Goal: Information Seeking & Learning: Learn about a topic

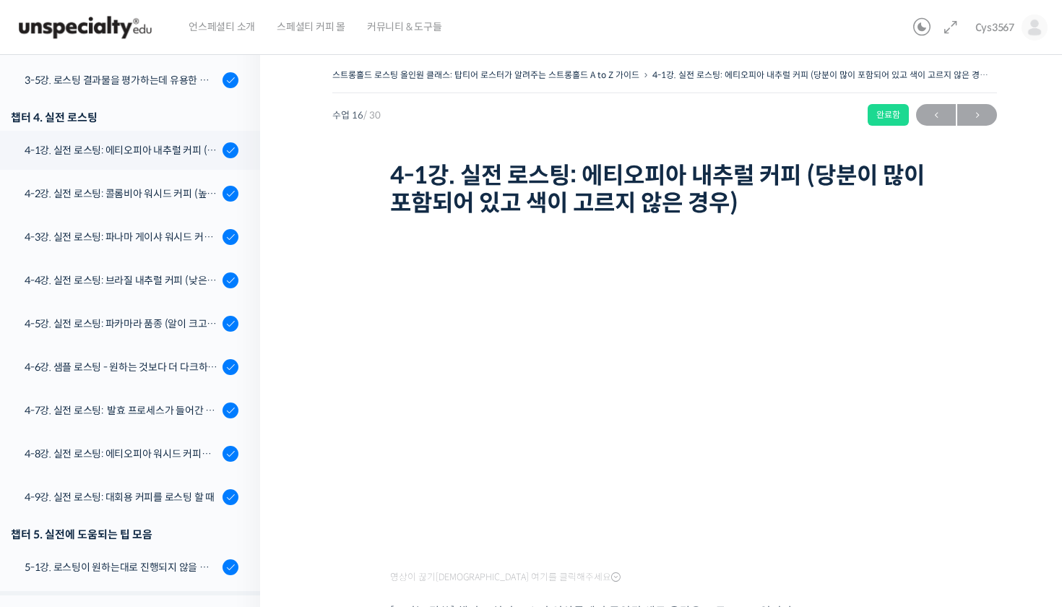
scroll to position [882, 0]
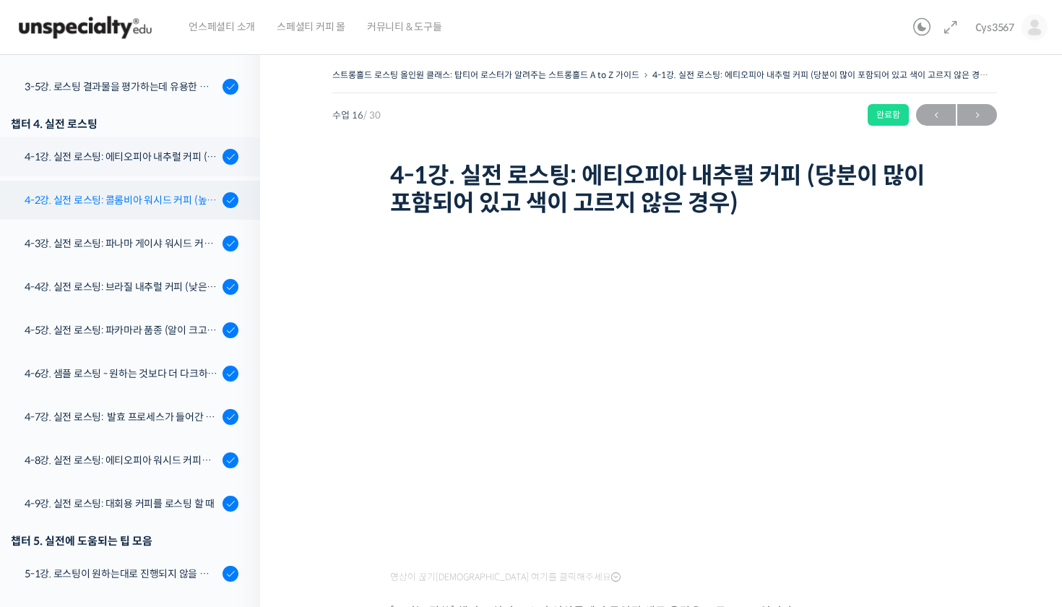
click at [119, 215] on link "4-2강. 실전 로스팅: 콜롬비아 워시드 커피 (높은 밀도와 수분율 때문에 1차 크랙에서 많은 수분을 방출하는 경우)" at bounding box center [126, 200] width 267 height 39
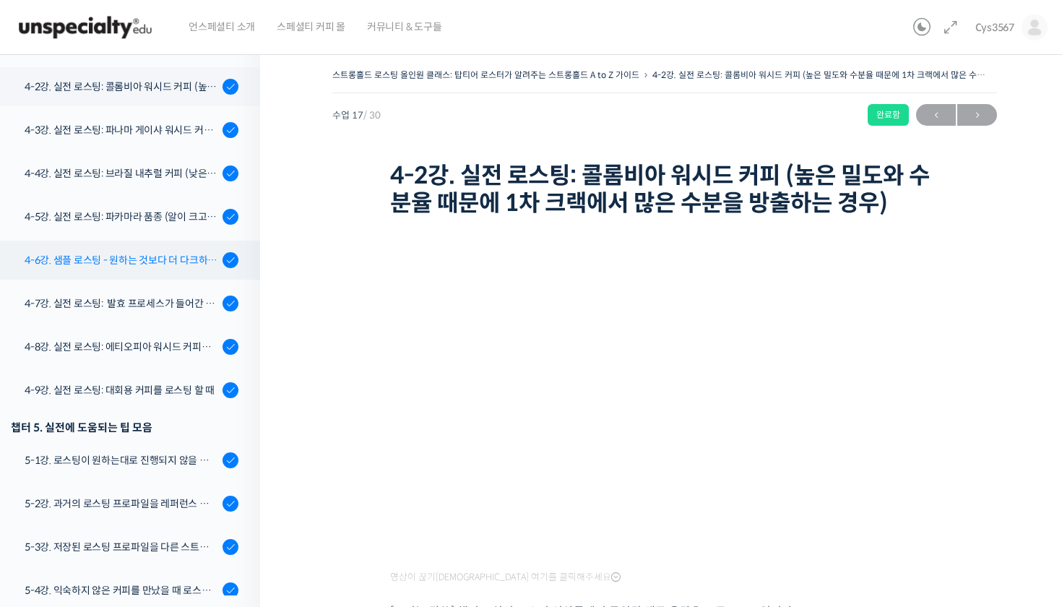
scroll to position [1007, 0]
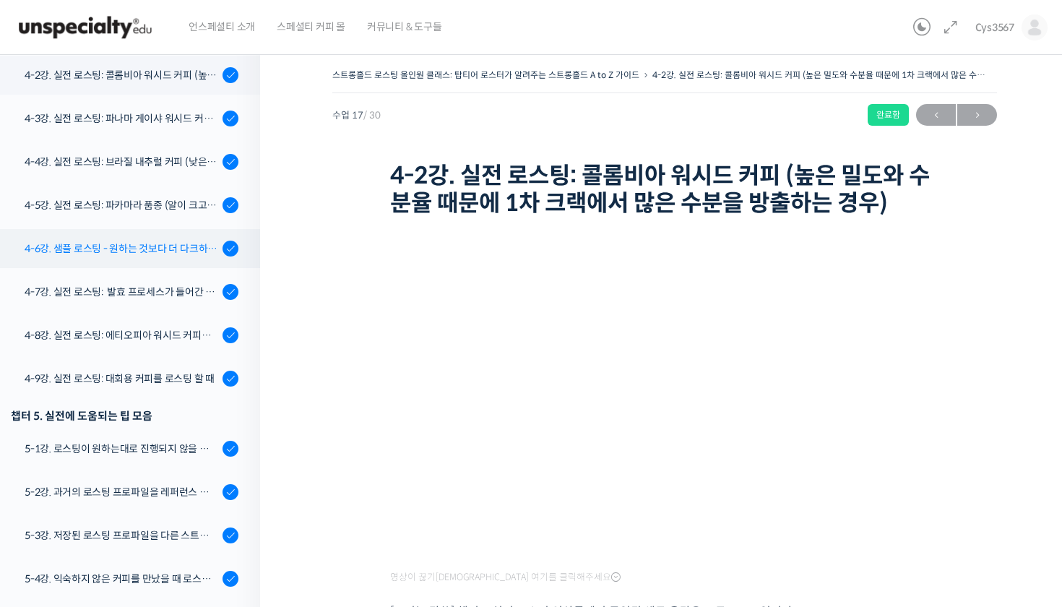
click at [157, 251] on div "4-6강. 샘플 로스팅 - 원하는 것보다 더 다크하게 로스팅 하는 이유" at bounding box center [122, 249] width 194 height 16
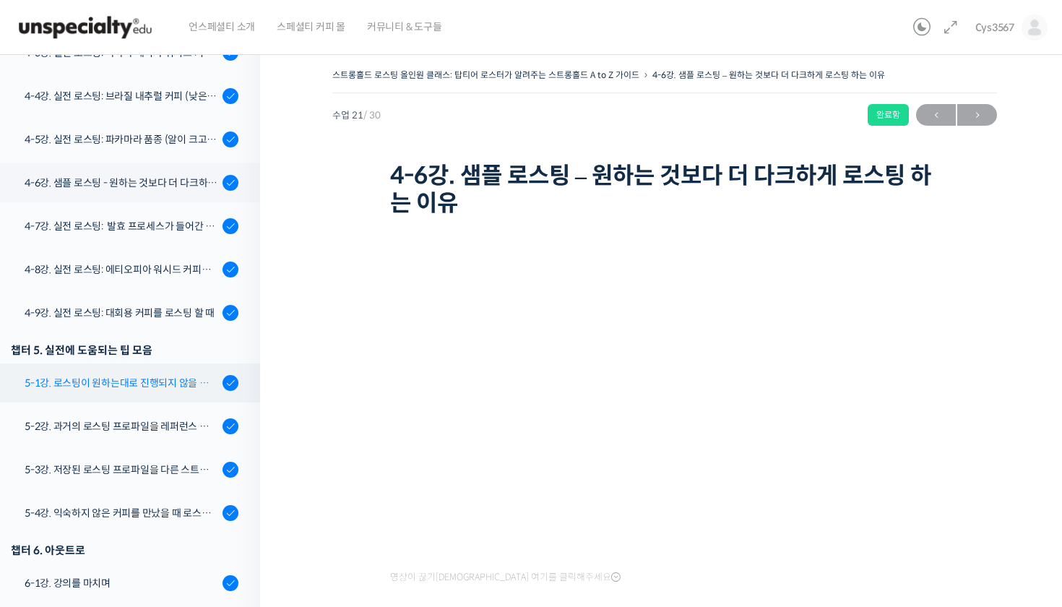
scroll to position [1061, 0]
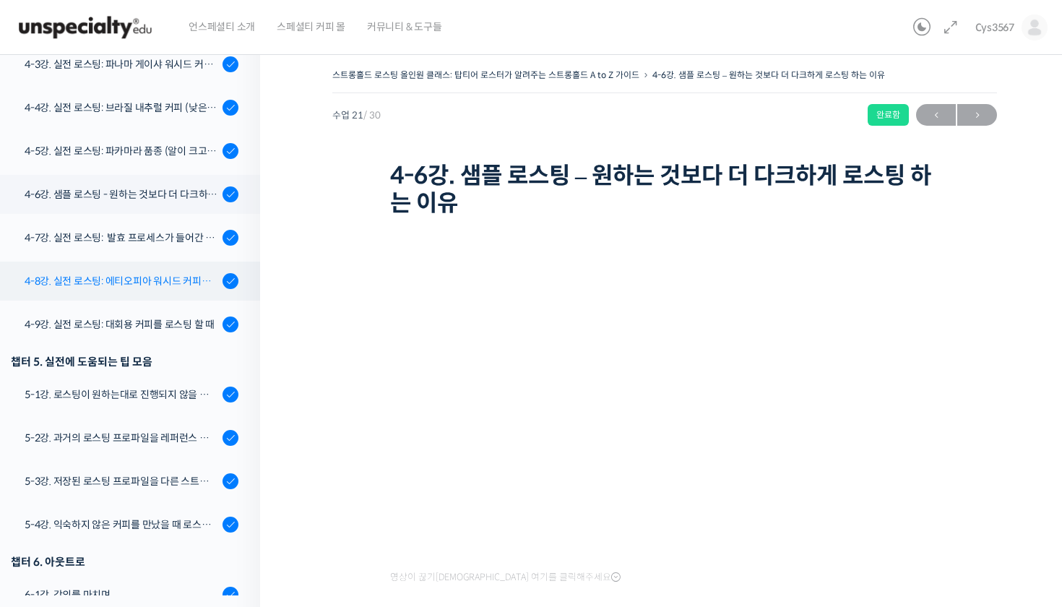
click at [190, 285] on div "4-8강. 실전 로스팅: 에티오피아 워시드 커피를 에스프레소용으로 로스팅 할 때" at bounding box center [122, 281] width 194 height 16
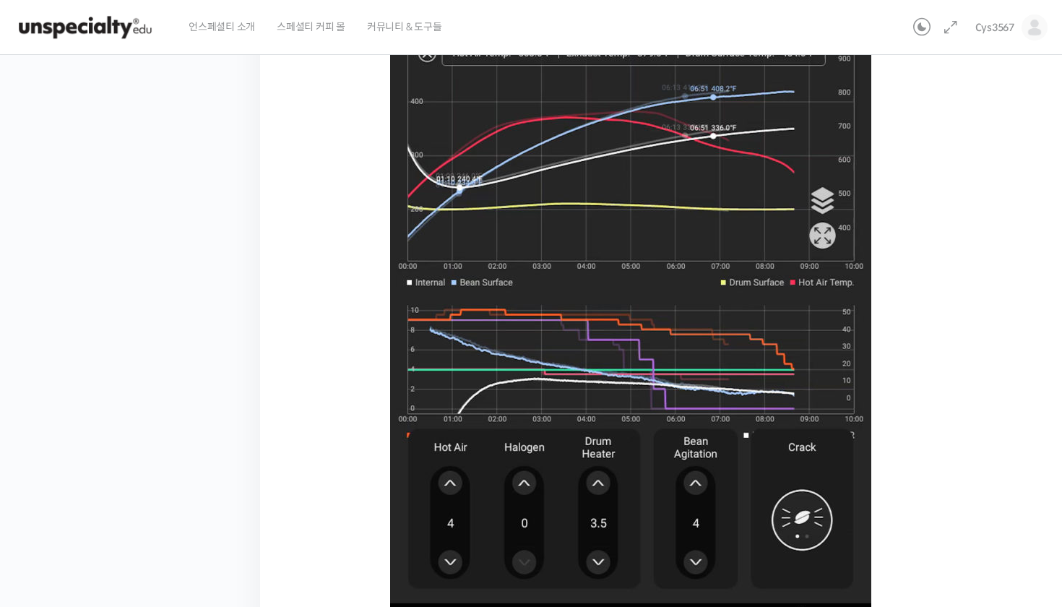
scroll to position [763, 0]
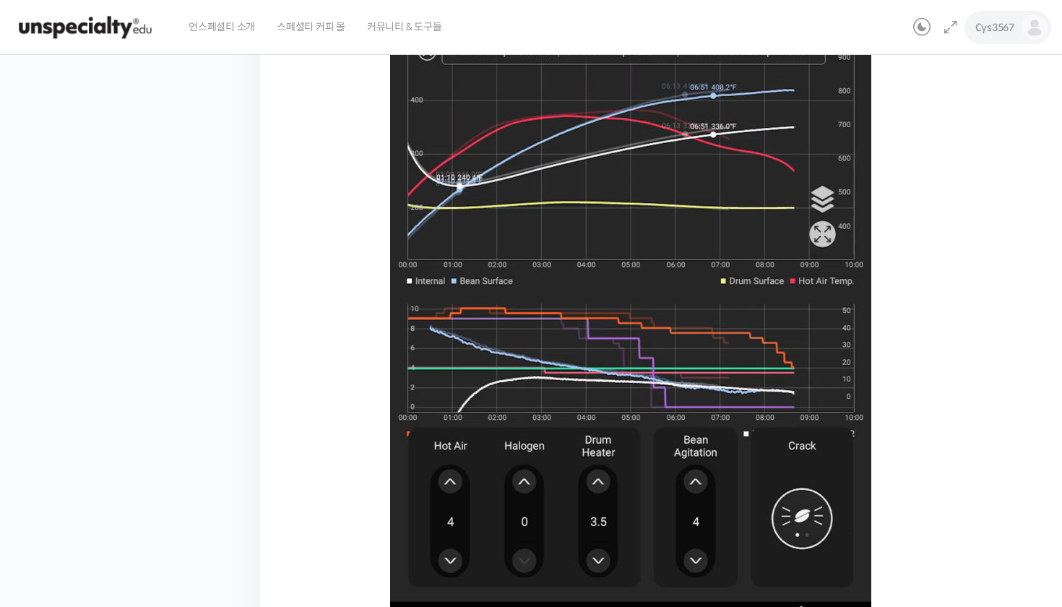
click at [978, 17] on link "Cys3567" at bounding box center [1011, 27] width 72 height 55
click at [957, 17] on div "Cys3567 Cys3567 @cys35671664833945 내가 등록한 강의 나의 자격증 수강생 그룹 내가 참여한 게시글 내 계정 로그아웃" at bounding box center [978, 27] width 140 height 55
click at [953, 23] on icon at bounding box center [950, 27] width 17 height 17
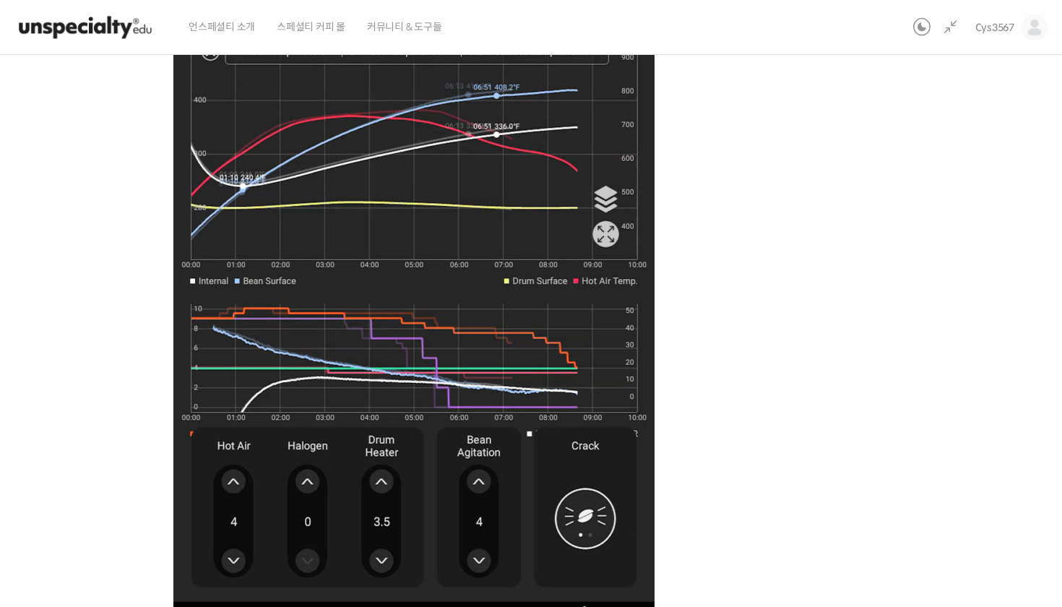
click at [953, 23] on icon at bounding box center [950, 27] width 17 height 17
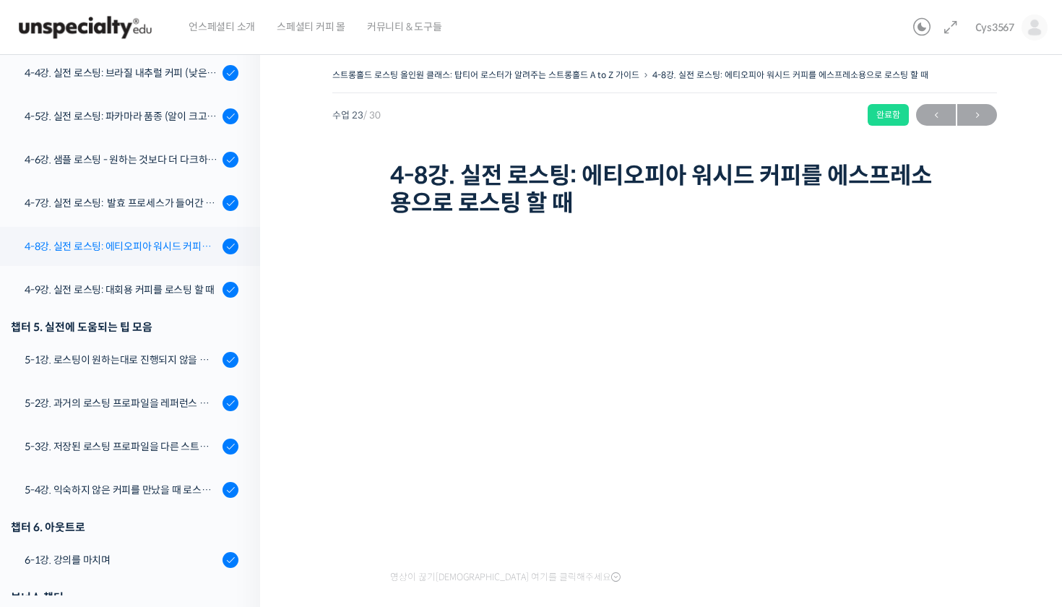
scroll to position [1101, 0]
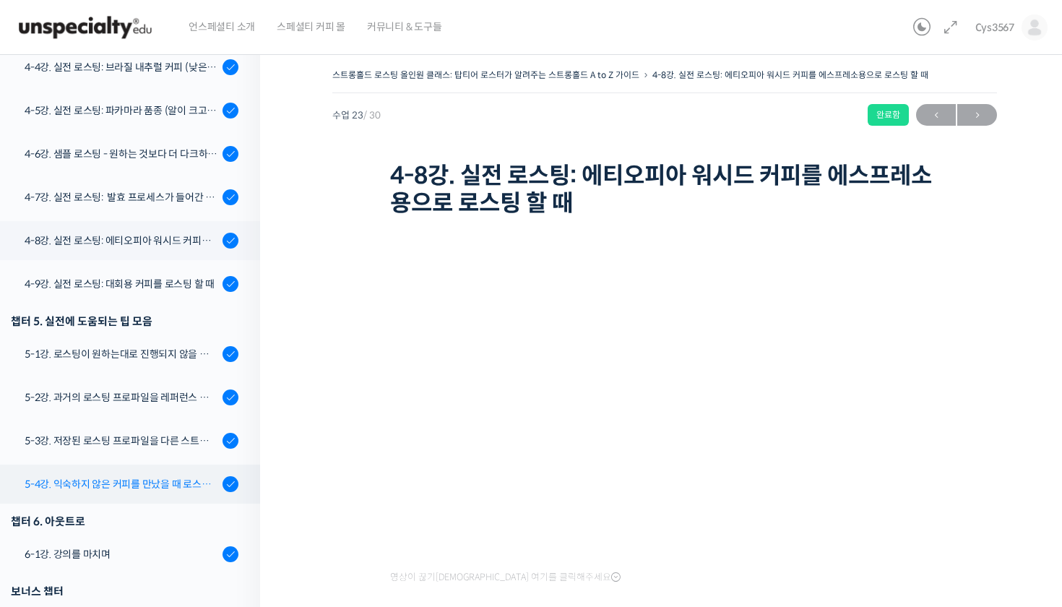
click at [164, 491] on link "5-4강. 익숙하지 않은 커피를 만났을 때 로스팅 전략 세우는 방법" at bounding box center [126, 484] width 267 height 39
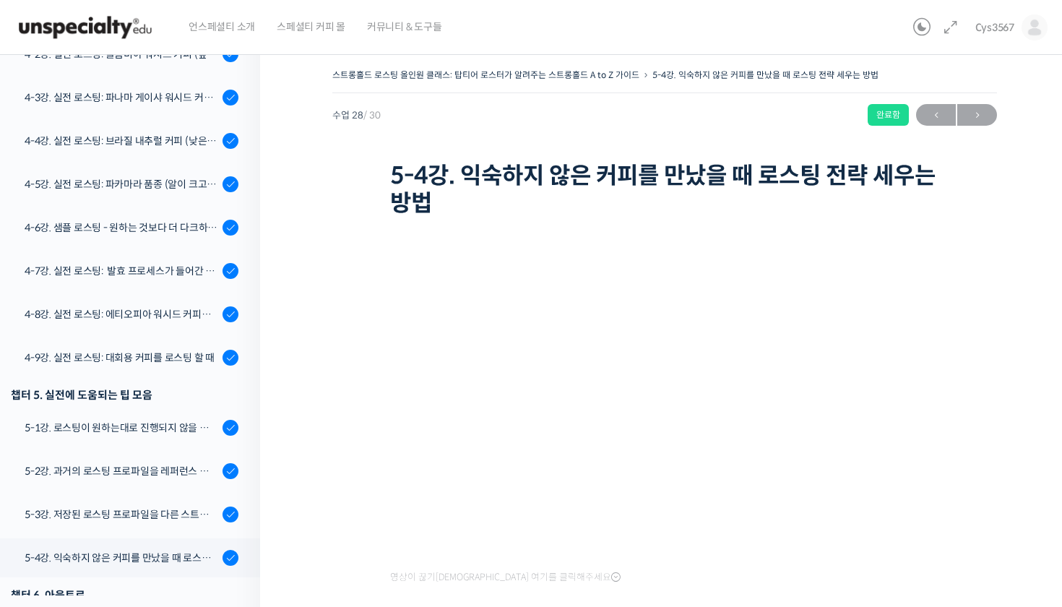
scroll to position [1021, 0]
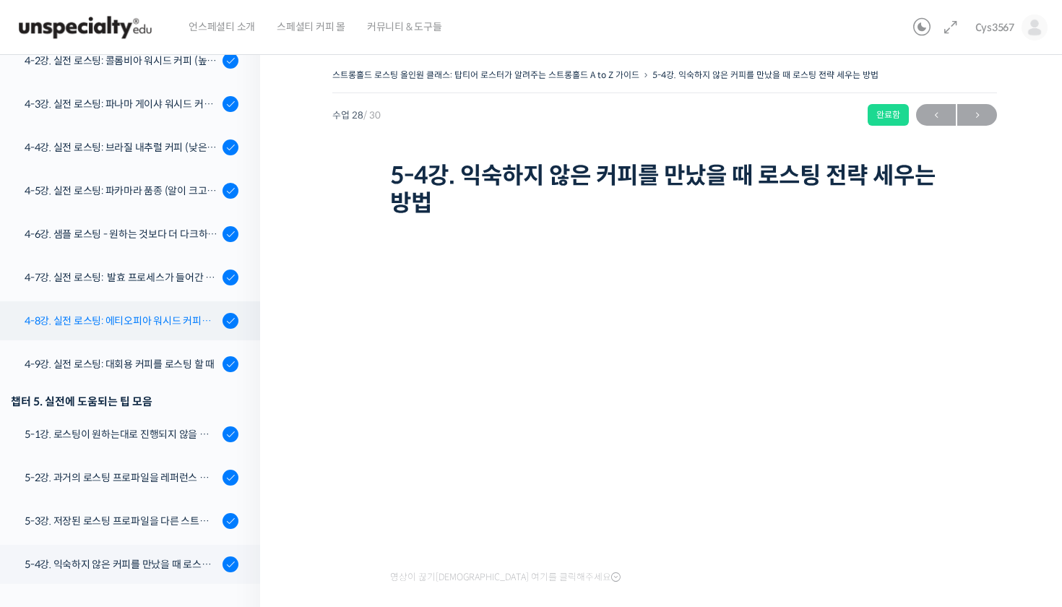
click at [157, 314] on div "4-8강. 실전 로스팅: 에티오피아 워시드 커피를 에스프레소용으로 로스팅 할 때" at bounding box center [122, 321] width 194 height 16
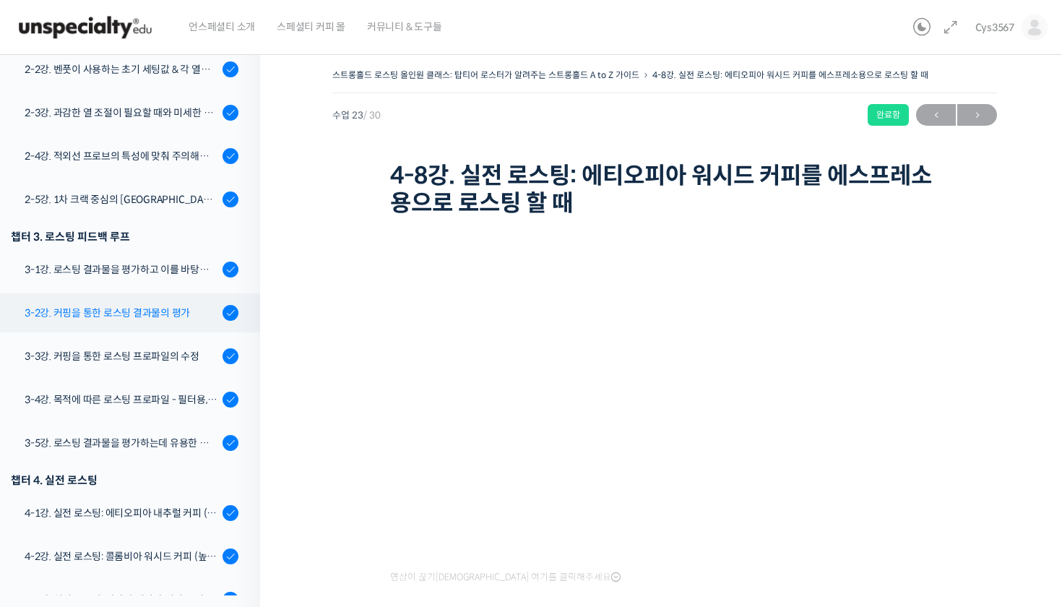
scroll to position [525, 0]
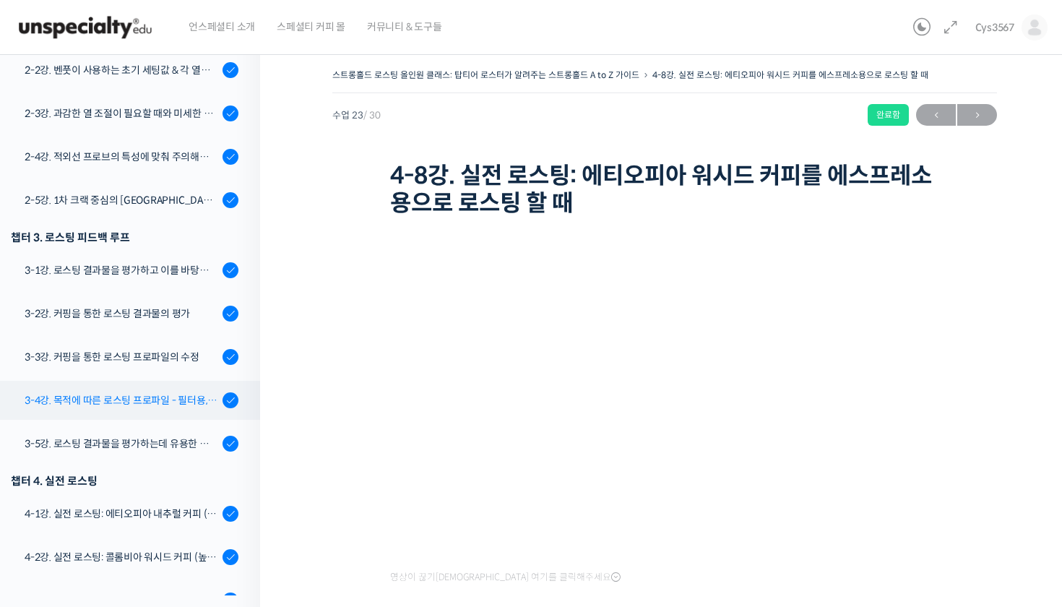
click at [150, 408] on link "3-4강. 목적에 따른 로스팅 프로파일 - 필터용, 에스프레소용" at bounding box center [126, 400] width 267 height 39
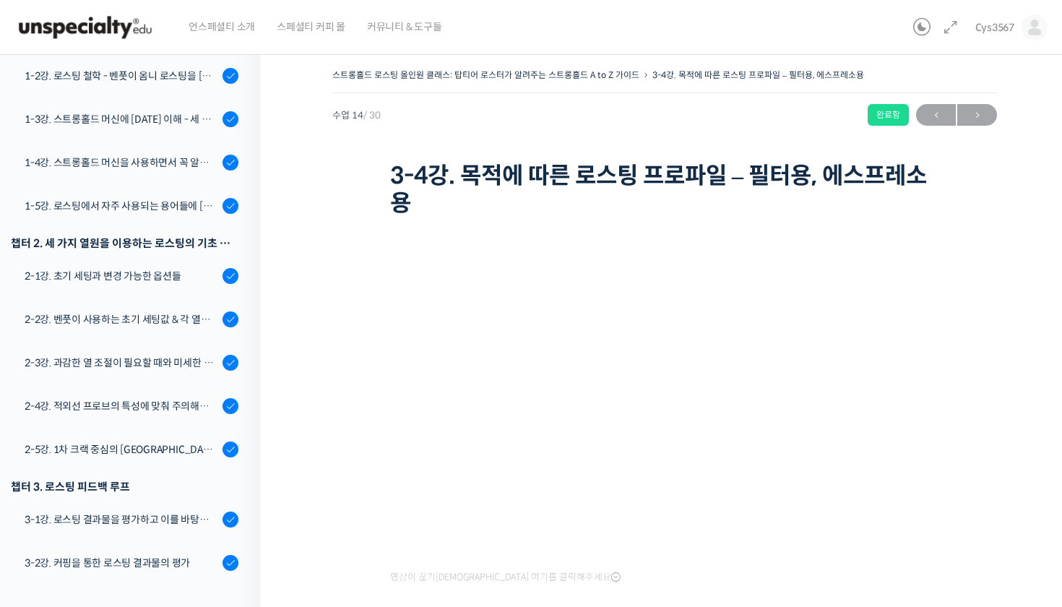
scroll to position [278, 0]
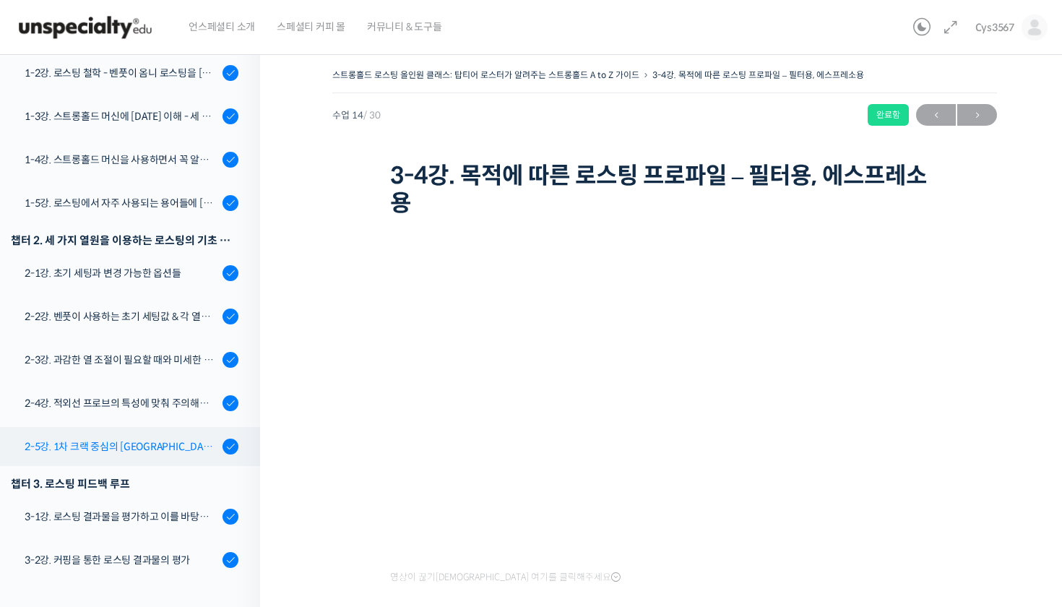
click at [134, 433] on link "2-5강. 1차 크랙 중심의 [GEOGRAPHIC_DATA]에 관하여" at bounding box center [126, 446] width 267 height 39
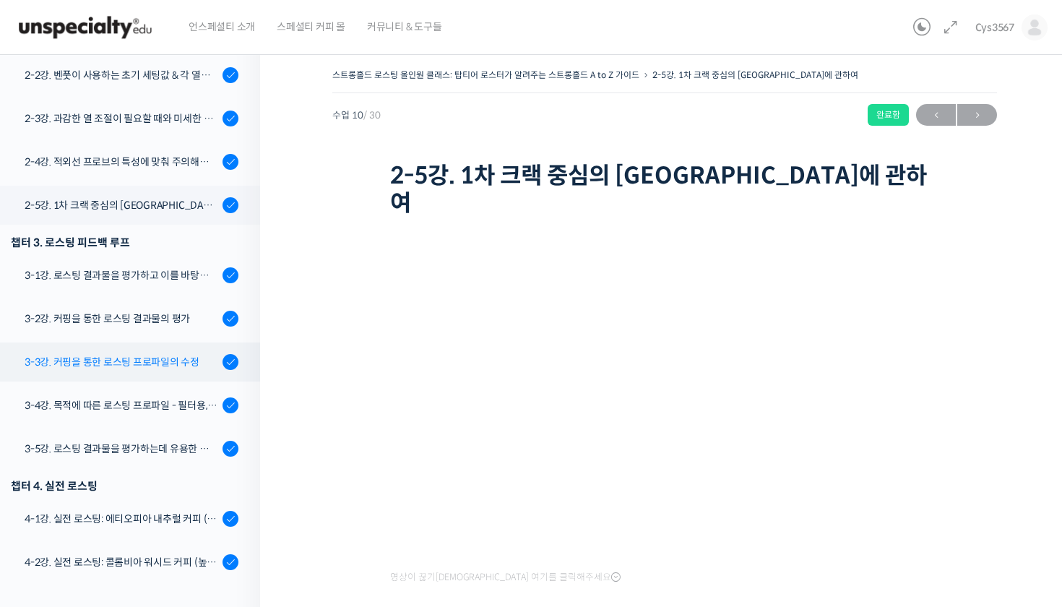
scroll to position [497, 0]
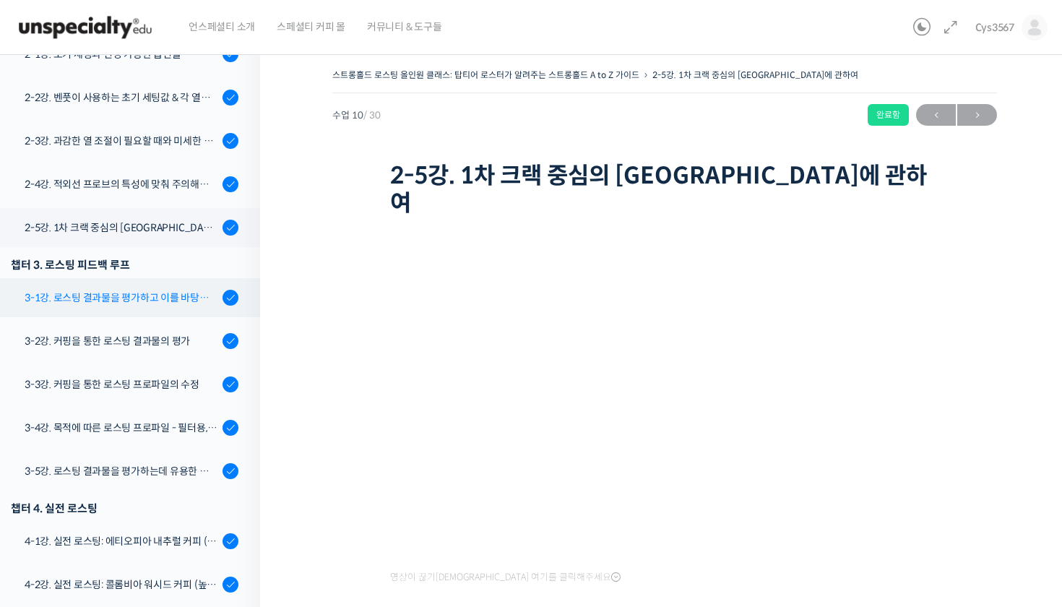
click at [168, 290] on div "3-1강. 로스팅 결과물을 평가하고 이를 바탕으로 프로파일을 설계하는 방법" at bounding box center [122, 298] width 194 height 16
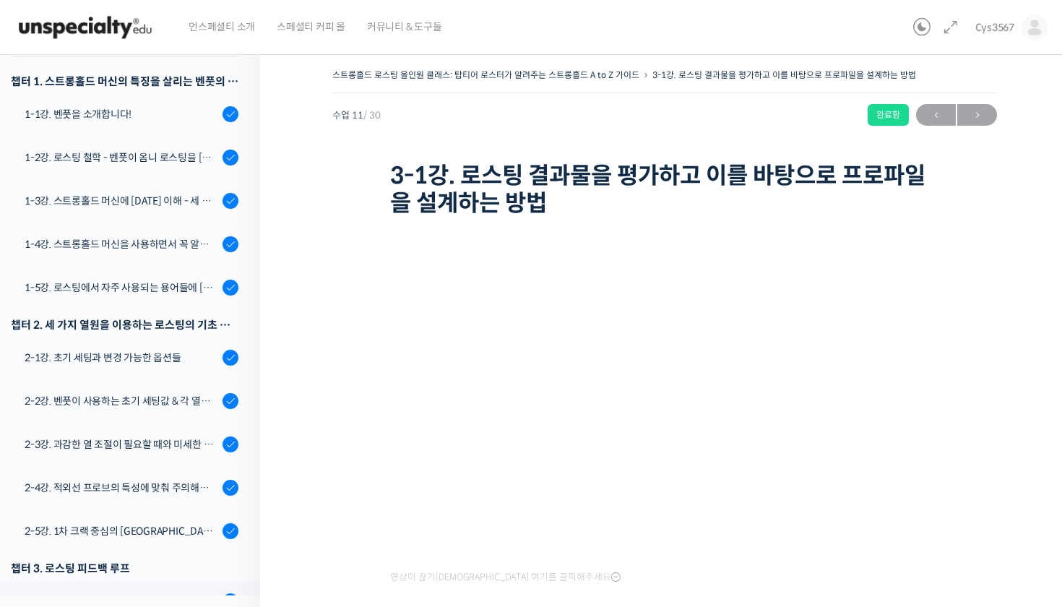
scroll to position [187, 0]
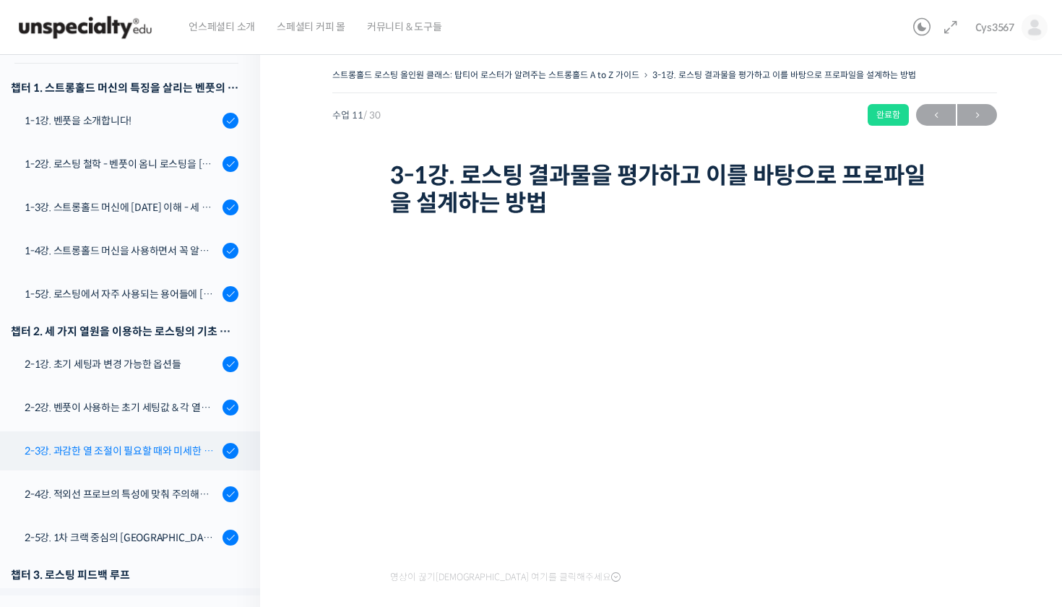
click at [168, 453] on div "2-3강. 과감한 열 조절이 필요할 때와 미세한 열 조절이 필요할 때" at bounding box center [122, 451] width 194 height 16
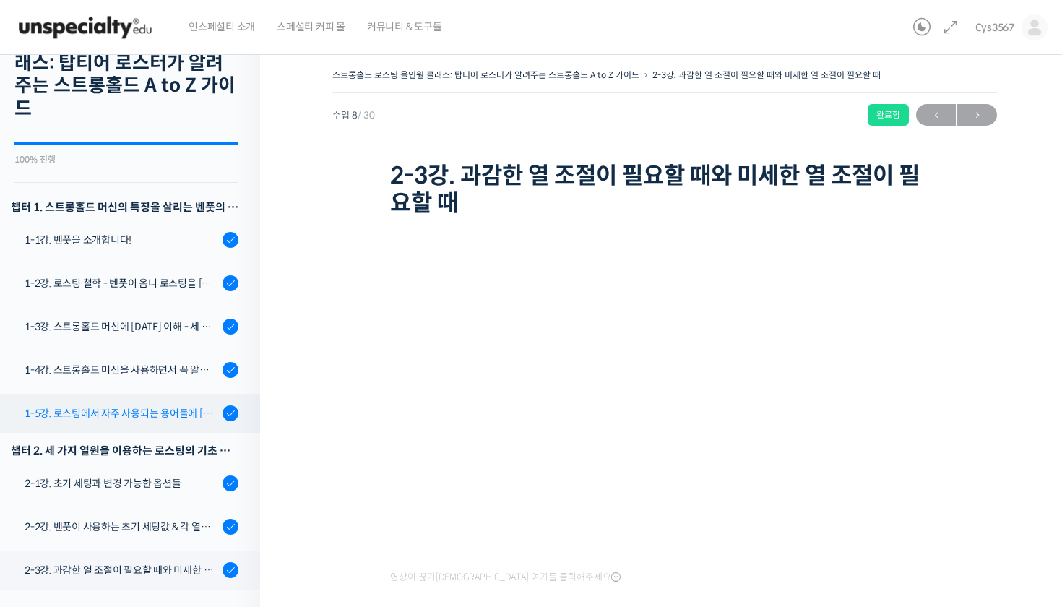
scroll to position [70, 0]
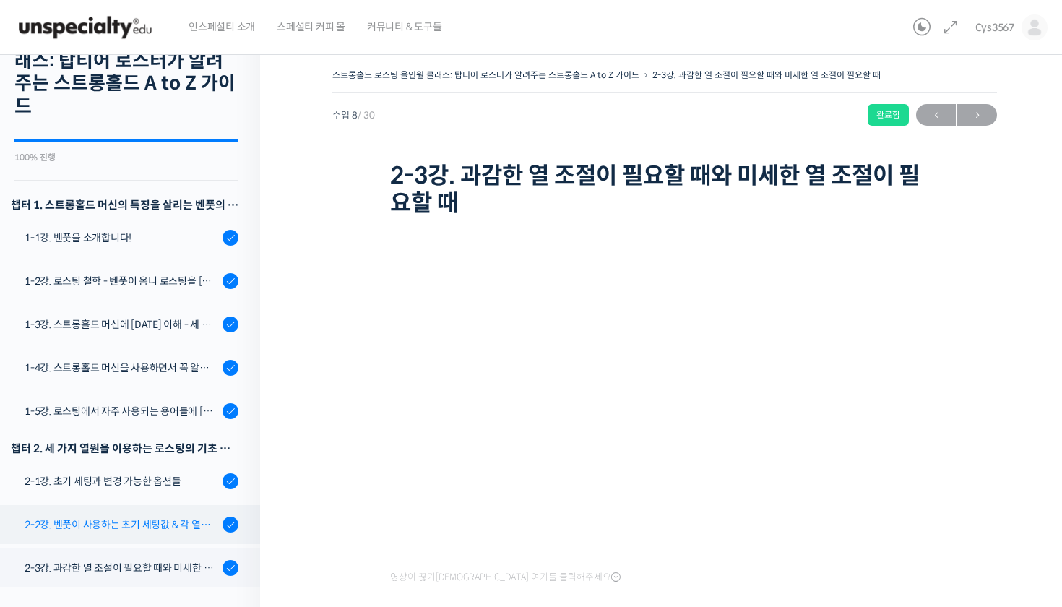
click at [177, 517] on div "2-2강. 벤풋이 사용하는 초기 세팅값 & 각 열원이 하는 역할" at bounding box center [122, 525] width 194 height 16
